Goal: Information Seeking & Learning: Learn about a topic

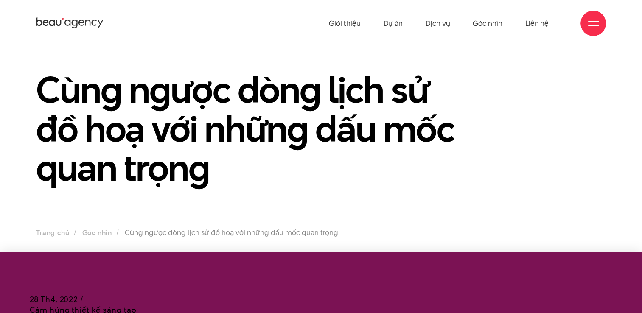
click at [249, 153] on h1 "Cùng ngược dòng lịch sử đồ hoạ với những dấu mốc quan trọng" at bounding box center [248, 128] width 424 height 117
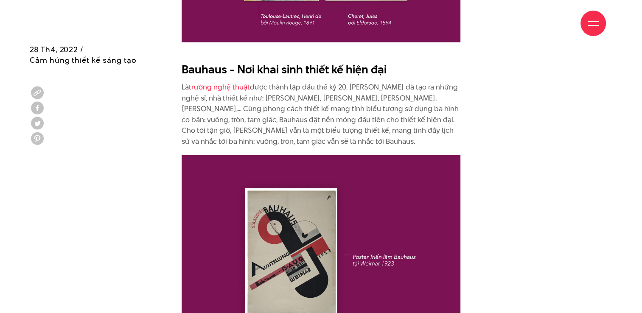
scroll to position [2035, 0]
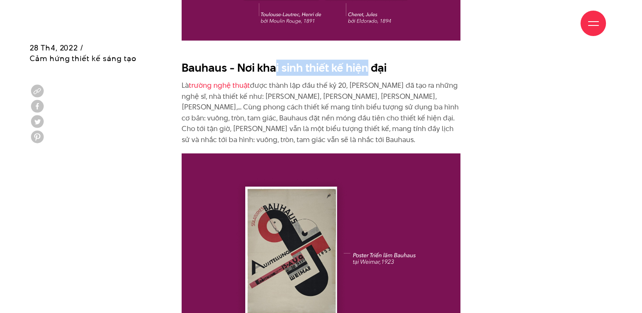
drag, startPoint x: 279, startPoint y: 57, endPoint x: 365, endPoint y: 48, distance: 86.1
click at [365, 60] on h2 "Bauhaus - Nơi khai sinh thiết kế hiện đại" at bounding box center [320, 68] width 279 height 16
drag, startPoint x: 365, startPoint y: 48, endPoint x: 306, endPoint y: 51, distance: 58.6
click at [306, 60] on h2 "Bauhaus - Nơi khai sinh thiết kế hiện đại" at bounding box center [320, 68] width 279 height 16
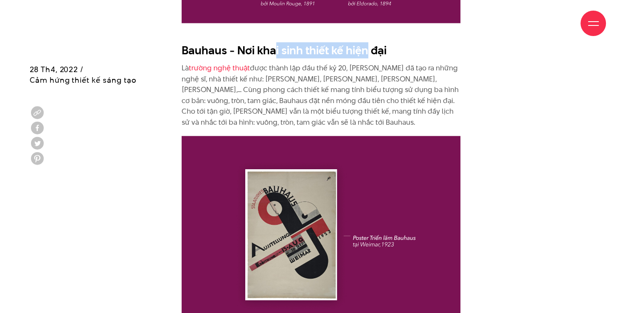
scroll to position [2078, 0]
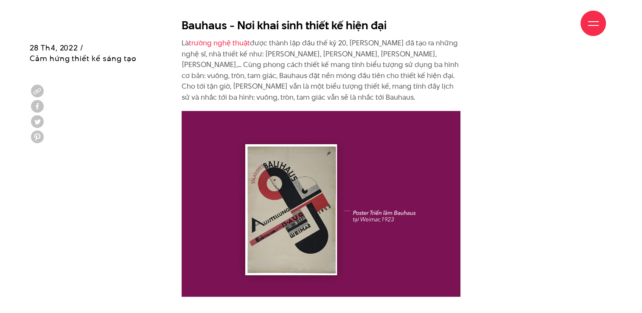
click at [478, 67] on div "Về mặt chuyên môn tất nhiên, không phải ai cũng biết và có thể làm đồ hoạ, thế …" at bounding box center [321, 107] width 582 height 2891
drag, startPoint x: 162, startPoint y: 38, endPoint x: 385, endPoint y: 39, distance: 223.0
click at [383, 39] on div "Giới thiệu Dự án Dịch vụ Góc nhìn Liên hệ" at bounding box center [320, 23] width 569 height 47
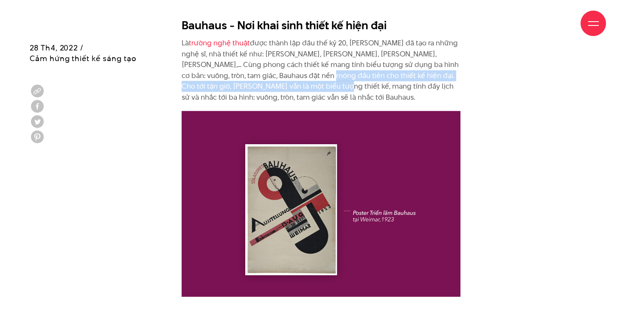
drag, startPoint x: 385, startPoint y: 39, endPoint x: 288, endPoint y: 70, distance: 101.5
click at [288, 70] on p "Là trường nghệ thuật được thành lập đầu thế kỷ 20, [PERSON_NAME] đã tạo ra nhữn…" at bounding box center [320, 70] width 279 height 65
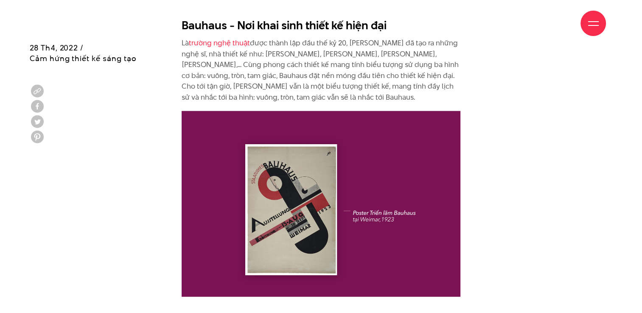
drag, startPoint x: 288, startPoint y: 70, endPoint x: 329, endPoint y: 89, distance: 44.6
click at [329, 89] on p "Là trường nghệ thuật được thành lập đầu thế kỷ 20, [PERSON_NAME] đã tạo ra nhữn…" at bounding box center [320, 70] width 279 height 65
drag, startPoint x: 227, startPoint y: 13, endPoint x: 396, endPoint y: 4, distance: 169.4
click at [395, 4] on div "Giới thiệu Dự án Dịch vụ Góc nhìn Liên hệ" at bounding box center [320, 23] width 569 height 47
drag, startPoint x: 396, startPoint y: 4, endPoint x: 265, endPoint y: 26, distance: 133.2
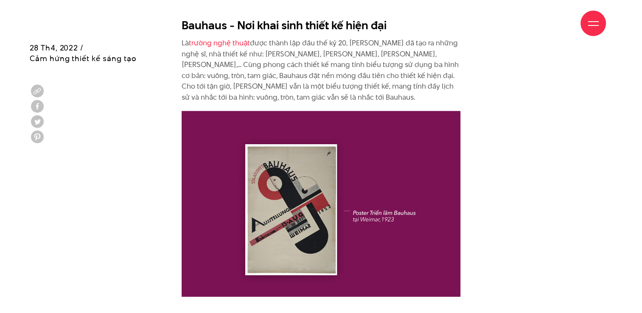
click at [254, 30] on div "Giới thiệu Dự án Dịch vụ Góc nhìn Liên hệ" at bounding box center [320, 23] width 569 height 47
drag, startPoint x: 285, startPoint y: 11, endPoint x: 356, endPoint y: 12, distance: 71.7
click at [356, 11] on div "Giới thiệu Dự án Dịch vụ Góc nhìn Liên hệ" at bounding box center [320, 23] width 569 height 47
drag, startPoint x: 356, startPoint y: 12, endPoint x: 294, endPoint y: 22, distance: 62.7
click at [294, 22] on div "Giới thiệu Dự án Dịch vụ Góc nhìn Liên hệ" at bounding box center [320, 23] width 569 height 47
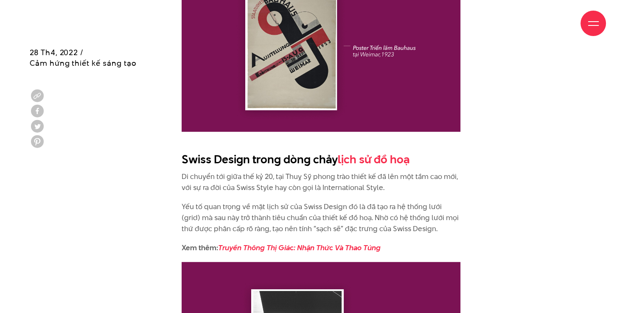
scroll to position [2247, 0]
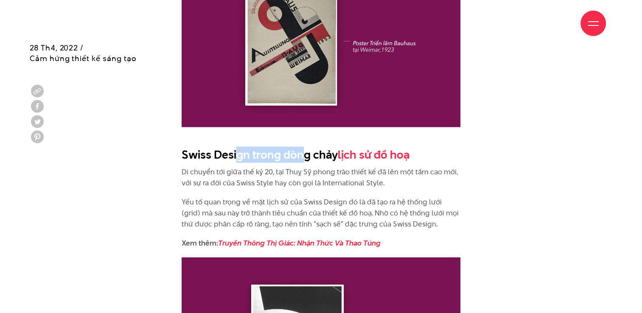
drag, startPoint x: 243, startPoint y: 143, endPoint x: 307, endPoint y: 147, distance: 63.7
click at [306, 147] on h2 "Swiss Design trong dòng chảy lịch sử đồ hoạ" at bounding box center [320, 155] width 279 height 16
drag, startPoint x: 307, startPoint y: 147, endPoint x: 226, endPoint y: 163, distance: 83.0
click at [226, 167] on p "Di chuyển tới giữa thế kỷ 20, tại Thuỵ Sỹ phong trào thiết kế đã lên một tầm ca…" at bounding box center [320, 178] width 279 height 22
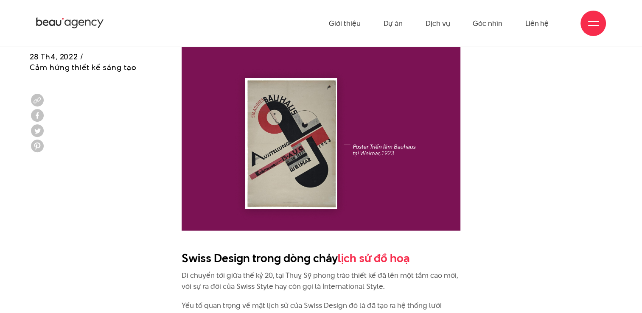
scroll to position [2035, 0]
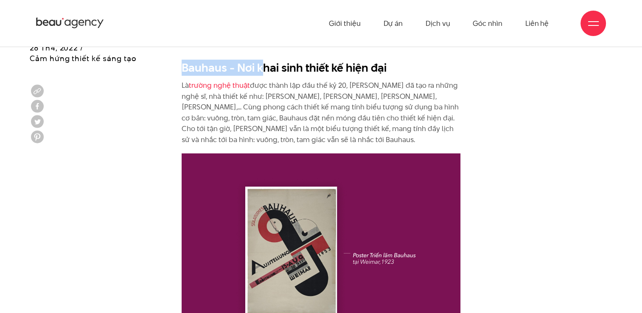
drag, startPoint x: 180, startPoint y: 59, endPoint x: 265, endPoint y: 60, distance: 84.8
click at [264, 60] on div "Về mặt chuyên môn tất nhiên, không phải ai cũng biết và có thể làm đồ hoạ, thế …" at bounding box center [320, 150] width 291 height 2891
drag, startPoint x: 265, startPoint y: 60, endPoint x: 315, endPoint y: 136, distance: 90.6
click at [315, 136] on div "Về mặt chuyên môn tất nhiên, không phải ai cũng biết và có thể làm đồ hoạ, thế …" at bounding box center [320, 146] width 279 height 2883
drag, startPoint x: 277, startPoint y: 104, endPoint x: 307, endPoint y: 103, distance: 30.1
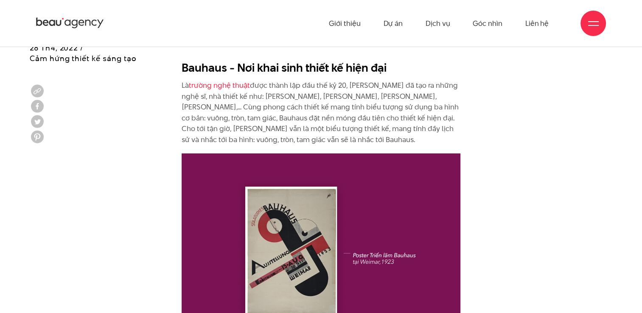
click at [277, 104] on p "Là trường nghệ thuật được thành lập đầu thế kỷ 20, [PERSON_NAME] đã tạo ra nhữn…" at bounding box center [320, 112] width 279 height 65
drag, startPoint x: 311, startPoint y: 102, endPoint x: 412, endPoint y: 109, distance: 100.8
click at [410, 109] on p "Là trường nghệ thuật được thành lập đầu thế kỷ 20, [PERSON_NAME] đã tạo ra nhữn…" at bounding box center [320, 112] width 279 height 65
drag, startPoint x: 412, startPoint y: 109, endPoint x: 303, endPoint y: 115, distance: 109.1
click at [301, 114] on p "Là trường nghệ thuật được thành lập đầu thế kỷ 20, [PERSON_NAME] đã tạo ra nhữn…" at bounding box center [320, 112] width 279 height 65
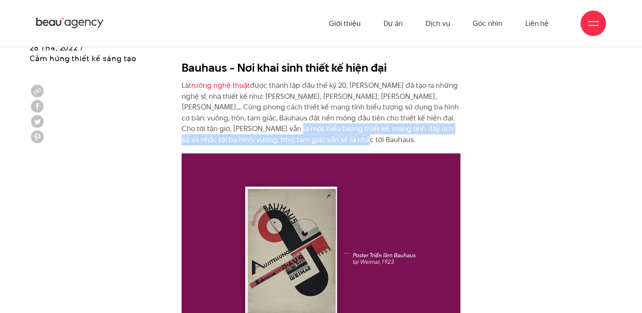
drag, startPoint x: 319, startPoint y: 130, endPoint x: 240, endPoint y: 114, distance: 80.0
click at [241, 114] on p "Là trường nghệ thuật được thành lập đầu thế kỷ 20, [PERSON_NAME] đã tạo ra nhữn…" at bounding box center [320, 112] width 279 height 65
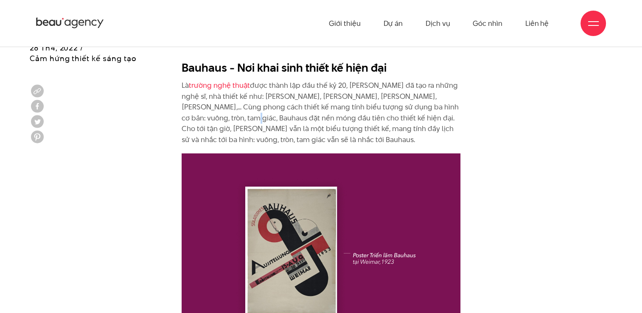
drag, startPoint x: 240, startPoint y: 114, endPoint x: 205, endPoint y: 109, distance: 35.6
click at [205, 109] on p "Là trường nghệ thuật được thành lập đầu thế kỷ 20, [PERSON_NAME] đã tạo ra nhữn…" at bounding box center [320, 112] width 279 height 65
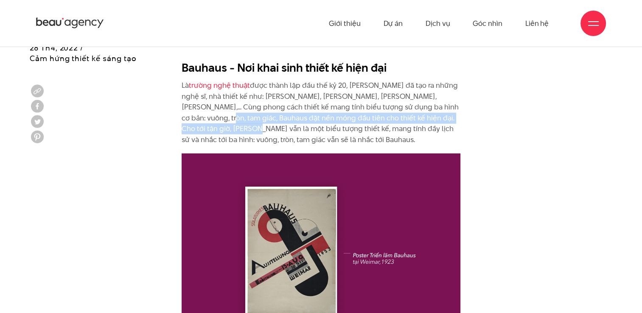
drag, startPoint x: 205, startPoint y: 109, endPoint x: 220, endPoint y: 116, distance: 16.1
click at [217, 116] on div "Về mặt chuyên môn tất nhiên, không phải ai cũng biết và có thể làm đồ hoạ, thế …" at bounding box center [320, 150] width 291 height 2891
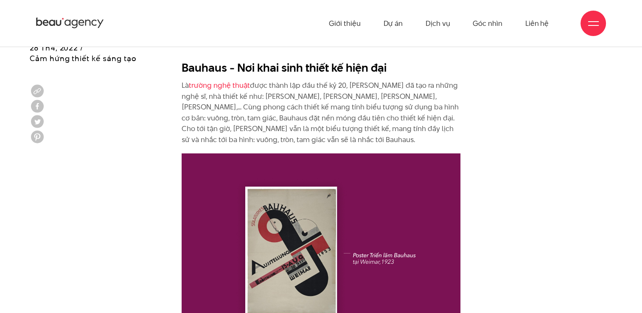
drag, startPoint x: 220, startPoint y: 116, endPoint x: 302, endPoint y: 125, distance: 82.7
click at [290, 123] on p "Là trường nghệ thuật được thành lập đầu thế kỷ 20, [PERSON_NAME] đã tạo ra nhữn…" at bounding box center [320, 112] width 279 height 65
click at [307, 125] on p "Là trường nghệ thuật được thành lập đầu thế kỷ 20, [PERSON_NAME] đã tạo ra nhữn…" at bounding box center [320, 112] width 279 height 65
click at [338, 122] on p "Là trường nghệ thuật được thành lập đầu thế kỷ 20, [PERSON_NAME] đã tạo ra nhữn…" at bounding box center [320, 112] width 279 height 65
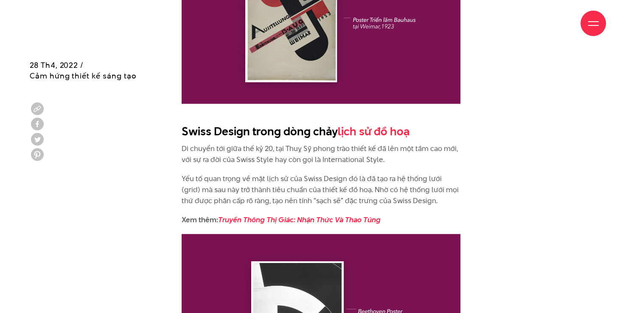
scroll to position [2290, 0]
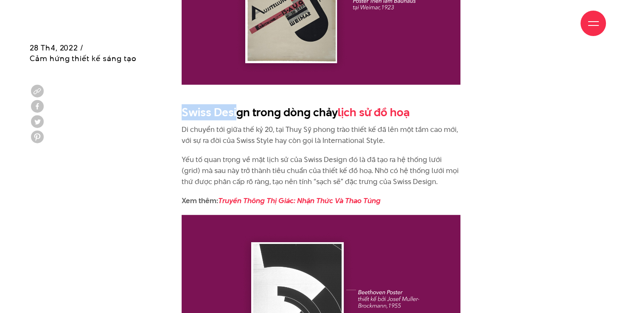
drag, startPoint x: 156, startPoint y: 96, endPoint x: 237, endPoint y: 104, distance: 81.8
drag, startPoint x: 237, startPoint y: 104, endPoint x: 221, endPoint y: 107, distance: 16.7
click at [222, 104] on h2 "Swiss Design trong dòng chảy lịch sử đồ hoạ" at bounding box center [320, 112] width 279 height 16
click at [207, 124] on p "Di chuyển tới giữa thế kỷ 20, tại Thuỵ Sỹ phong trào thiết kế đã lên một tầm ca…" at bounding box center [320, 135] width 279 height 22
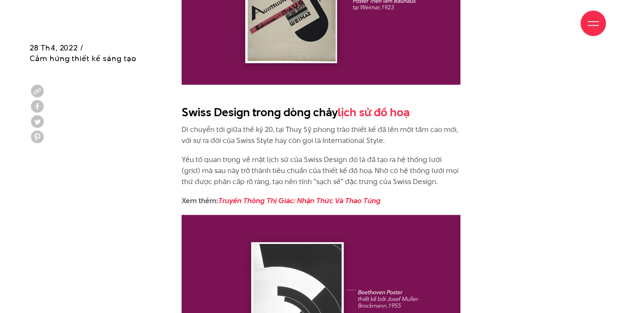
drag, startPoint x: 248, startPoint y: 140, endPoint x: 212, endPoint y: 134, distance: 36.2
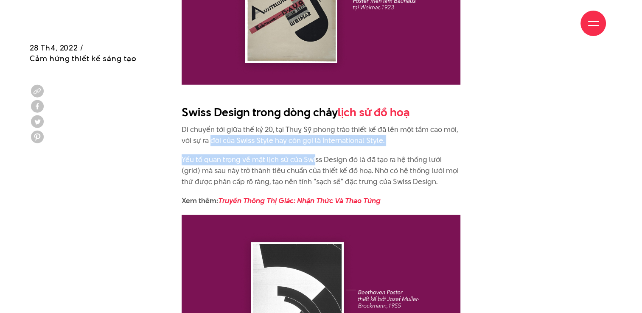
drag, startPoint x: 276, startPoint y: 142, endPoint x: 332, endPoint y: 144, distance: 56.0
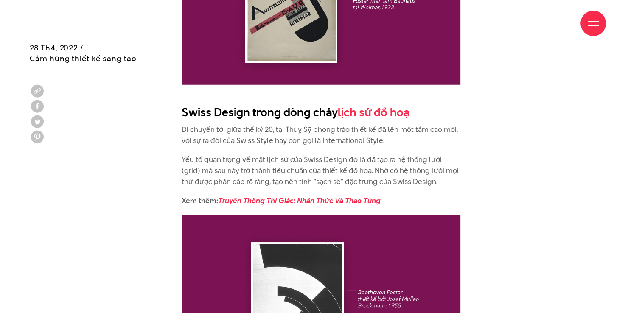
drag, startPoint x: 332, startPoint y: 144, endPoint x: 258, endPoint y: 153, distance: 74.7
click at [260, 155] on p "Yếu tố quan trọng về mặt lịch sử của Swiss Design đó là đã tạo ra hệ thống lưới…" at bounding box center [320, 170] width 279 height 33
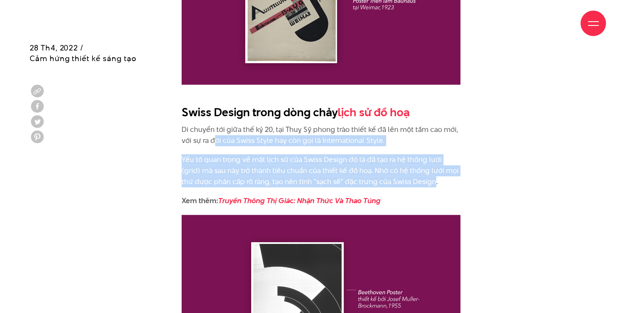
drag, startPoint x: 215, startPoint y: 134, endPoint x: 422, endPoint y: 166, distance: 209.4
drag, startPoint x: 422, startPoint y: 166, endPoint x: 317, endPoint y: 153, distance: 105.5
click at [317, 154] on p "Yếu tố quan trọng về mặt lịch sử của Swiss Design đó là đã tạo ra hệ thống lưới…" at bounding box center [320, 170] width 279 height 33
click at [318, 154] on p "Yếu tố quan trọng về mặt lịch sử của Swiss Design đó là đã tạo ra hệ thống lưới…" at bounding box center [320, 170] width 279 height 33
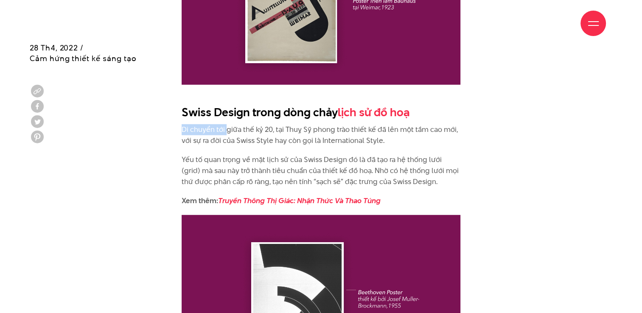
drag, startPoint x: 180, startPoint y: 113, endPoint x: 227, endPoint y: 114, distance: 47.5
drag, startPoint x: 227, startPoint y: 114, endPoint x: 207, endPoint y: 145, distance: 37.4
click at [208, 154] on p "Yếu tố quan trọng về mặt lịch sử của Swiss Design đó là đã tạo ra hệ thống lưới…" at bounding box center [320, 170] width 279 height 33
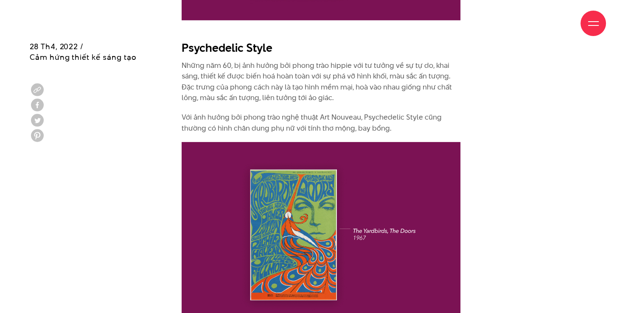
scroll to position [2671, 0]
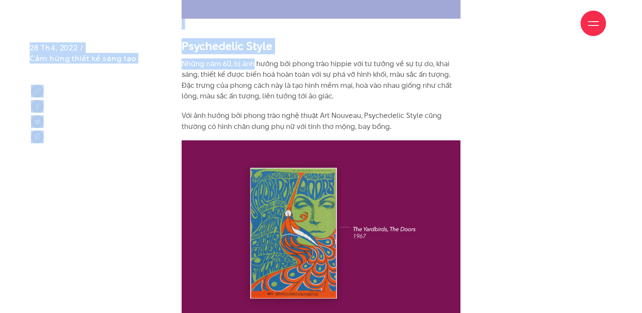
drag, startPoint x: 200, startPoint y: 32, endPoint x: 254, endPoint y: 48, distance: 57.0
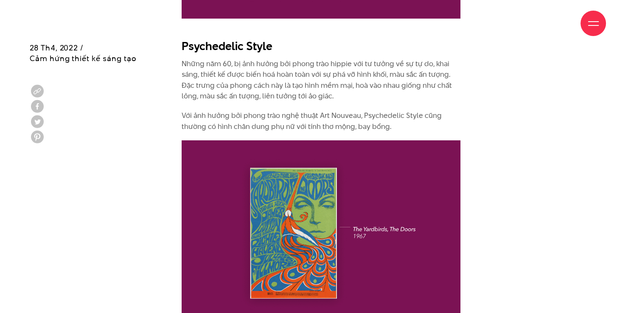
drag
click at [207, 42] on div "Giới thiệu Dự án Dịch vụ Góc nhìn Liên hệ" at bounding box center [320, 23] width 569 height 47
click at [195, 38] on div "Giới thiệu Dự án Dịch vụ Góc nhìn Liên hệ" at bounding box center [320, 23] width 569 height 47
click at [256, 39] on div "Giới thiệu Dự án Dịch vụ Góc nhìn Liên hệ" at bounding box center [320, 23] width 569 height 47
click at [179, 45] on div "Giới thiệu Dự án Dịch vụ Góc nhìn Liên hệ" at bounding box center [320, 23] width 569 height 47
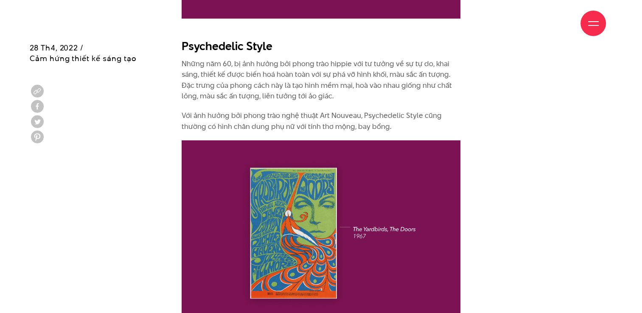
click at [300, 36] on div "Giới thiệu Dự án Dịch vụ Góc nhìn Liên hệ" at bounding box center [320, 23] width 569 height 47
click at [194, 31] on div "Giới thiệu Dự án Dịch vụ Góc nhìn Liên hệ" at bounding box center [320, 23] width 569 height 47
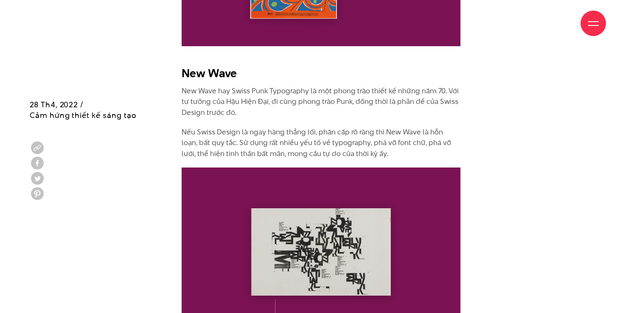
scroll to position [2926, 0]
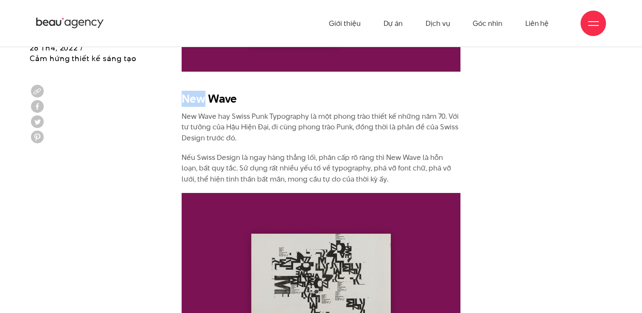
click at [184, 111] on p "New Wave hay Swiss Punk Typography là một phong trào thiết kế những năm 70. Với…" at bounding box center [320, 127] width 279 height 33
click at [217, 127] on p "New Wave hay Swiss Punk Typography là một phong trào thiết kế những năm 70. Với…" at bounding box center [320, 127] width 279 height 33
click at [289, 117] on p "New Wave hay Swiss Punk Typography là một phong trào thiết kế những năm 70. Với…" at bounding box center [320, 127] width 279 height 33
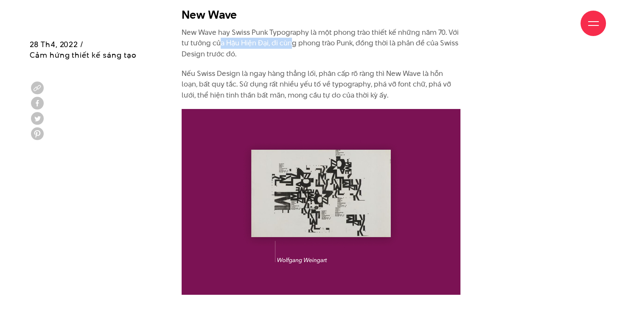
scroll to position [3011, 0]
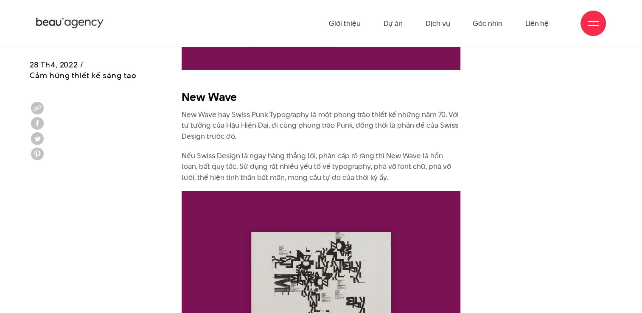
scroll to position [2926, 0]
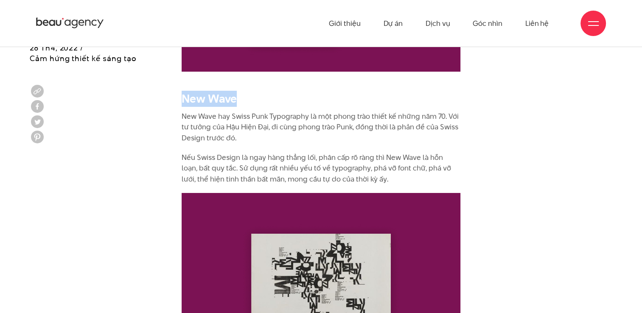
click at [185, 91] on h2 "New Wave" at bounding box center [320, 99] width 279 height 16
click at [397, 95] on h2 "New Wave" at bounding box center [320, 99] width 279 height 16
click at [301, 111] on p "New Wave hay Swiss Punk Typography là một phong trào thiết kế những năm 70. Với…" at bounding box center [320, 127] width 279 height 33
click at [368, 129] on p "New Wave hay Swiss Punk Typography là một phong trào thiết kế những năm 70. Với…" at bounding box center [320, 127] width 279 height 33
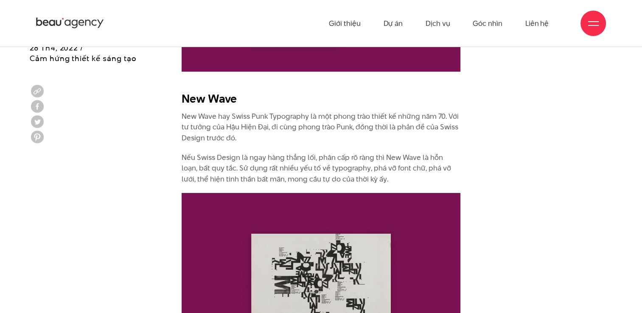
click at [242, 152] on p "Nếu Swiss Design là ngay hàng thẳng lối, phân cấp rõ ràng thì New Wave là hỗn l…" at bounding box center [320, 168] width 279 height 33
click at [303, 130] on p "New Wave hay Swiss Punk Typography là một phong trào thiết kế những năm 70. Với…" at bounding box center [320, 127] width 279 height 33
click at [239, 126] on p "New Wave hay Swiss Punk Typography là một phong trào thiết kế những năm 70. Với…" at bounding box center [320, 127] width 279 height 33
click at [405, 152] on p "Nếu Swiss Design là ngay hàng thẳng lối, phân cấp rõ ràng thì New Wave là hỗn l…" at bounding box center [320, 168] width 279 height 33
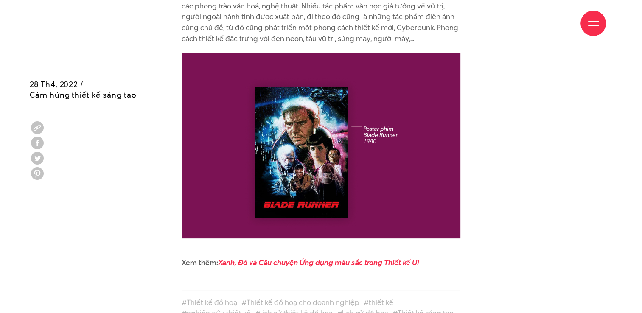
scroll to position [3265, 0]
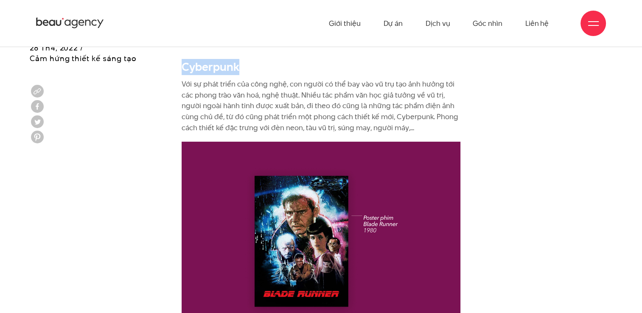
click at [218, 81] on p "Với sự phát triển của công nghệ, con người có thể bay vào vũ trụ tạo ảnh hưởng …" at bounding box center [320, 106] width 279 height 54
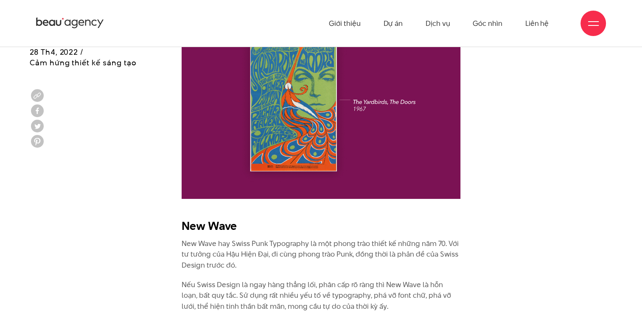
scroll to position [2544, 0]
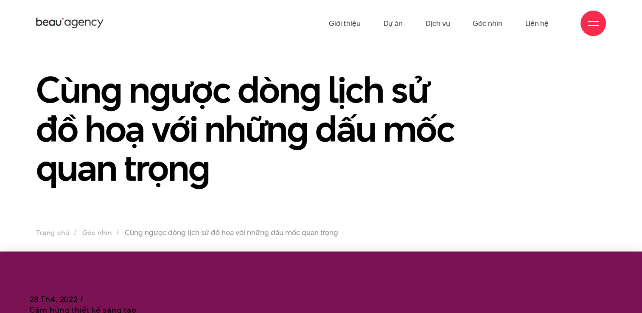
click at [54, 29] on div "Giới thiệu Dự án Dịch vụ Góc nhìn Liên hệ" at bounding box center [320, 23] width 569 height 47
click at [54, 26] on icon at bounding box center [70, 23] width 68 height 13
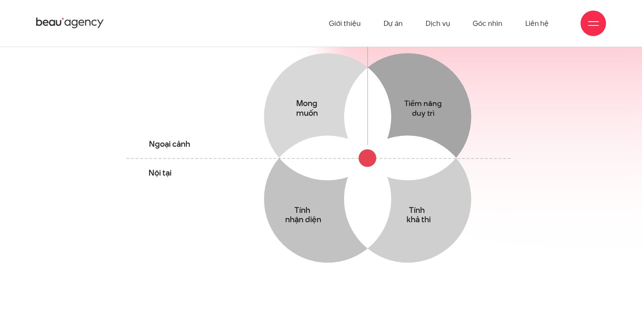
scroll to position [466, 0]
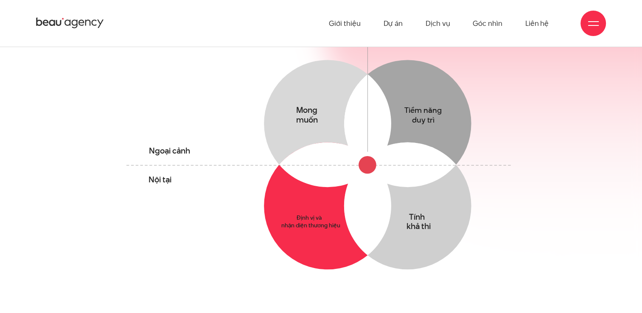
click at [307, 189] on circle at bounding box center [327, 205] width 127 height 127
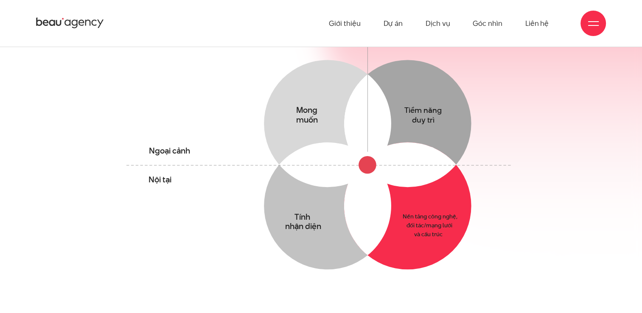
click at [398, 197] on circle at bounding box center [407, 205] width 127 height 127
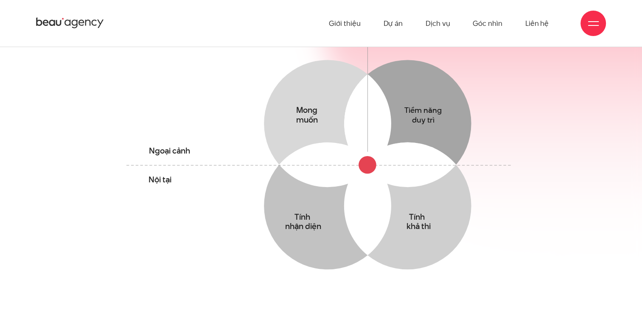
drag, startPoint x: 306, startPoint y: 106, endPoint x: 412, endPoint y: 134, distance: 109.6
click at [320, 111] on circle at bounding box center [327, 123] width 127 height 127
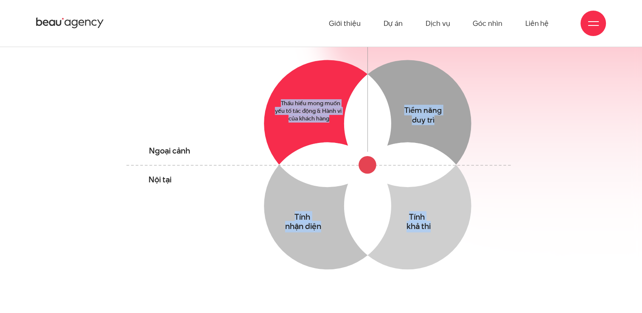
drag, startPoint x: 317, startPoint y: 134, endPoint x: 341, endPoint y: 108, distance: 35.4
click at [341, 108] on icon "Mong muốn Thấu hiểu mong muốn yếu tố tác động & Hành vi của khách hàng Tiềm năn…" at bounding box center [320, 163] width 399 height 307
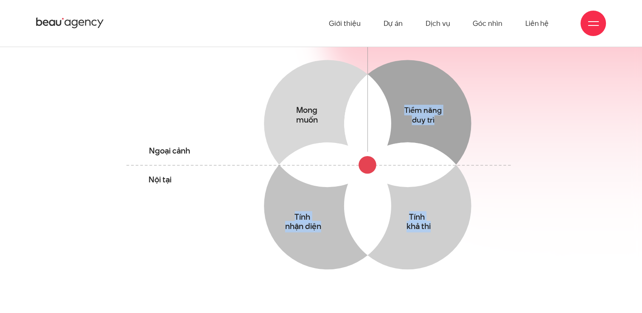
drag, startPoint x: 344, startPoint y: 107, endPoint x: 363, endPoint y: 174, distance: 69.5
click at [363, 174] on icon at bounding box center [367, 205] width 47 height 99
click at [320, 142] on icon at bounding box center [327, 164] width 97 height 45
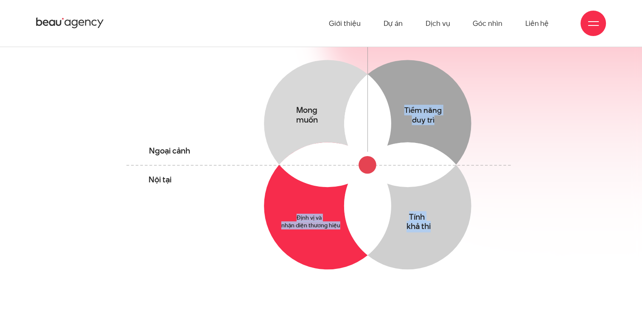
click at [303, 195] on circle at bounding box center [327, 205] width 127 height 127
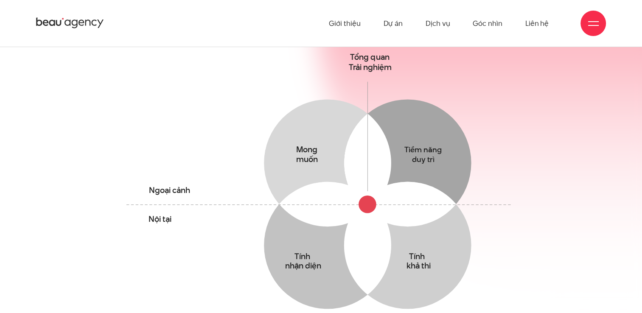
scroll to position [424, 0]
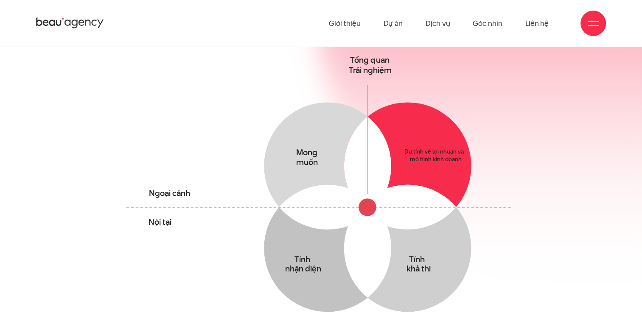
click at [434, 141] on circle at bounding box center [407, 165] width 127 height 127
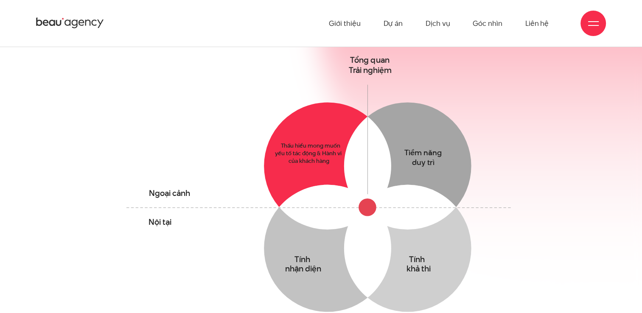
click at [316, 138] on circle at bounding box center [327, 165] width 127 height 127
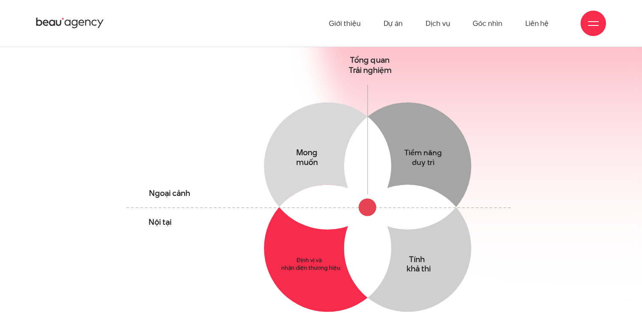
click at [317, 253] on circle at bounding box center [327, 247] width 127 height 127
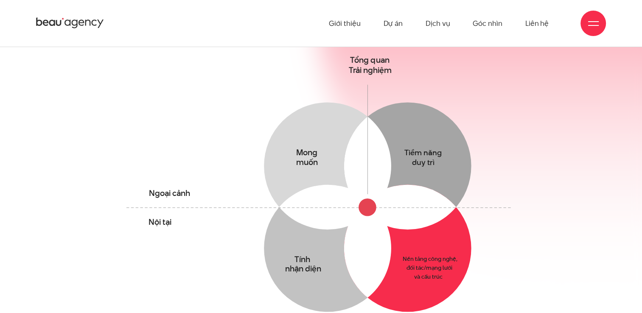
click at [399, 248] on circle at bounding box center [407, 247] width 127 height 127
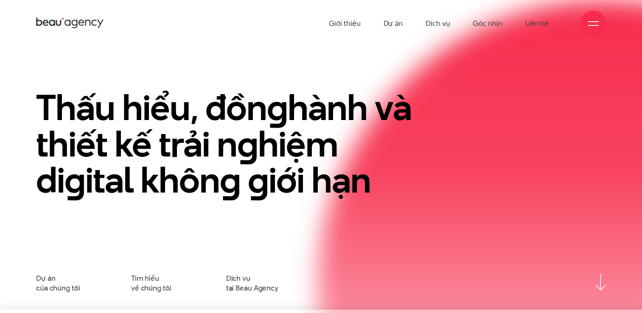
scroll to position [0, 0]
